Goal: Task Accomplishment & Management: Use online tool/utility

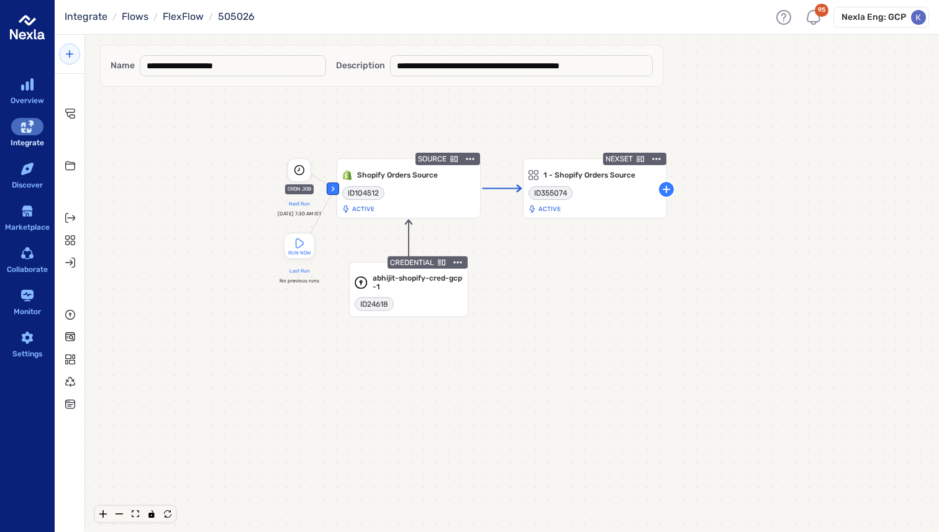
drag, startPoint x: 551, startPoint y: 182, endPoint x: 716, endPoint y: 237, distance: 173.7
click at [716, 237] on div "‹ CRON JOB Next Run [DATE] 7:30 AM IST RUN NOW Last Run No previous runs SOURCE…" at bounding box center [512, 302] width 854 height 498
